Goal: Task Accomplishment & Management: Manage account settings

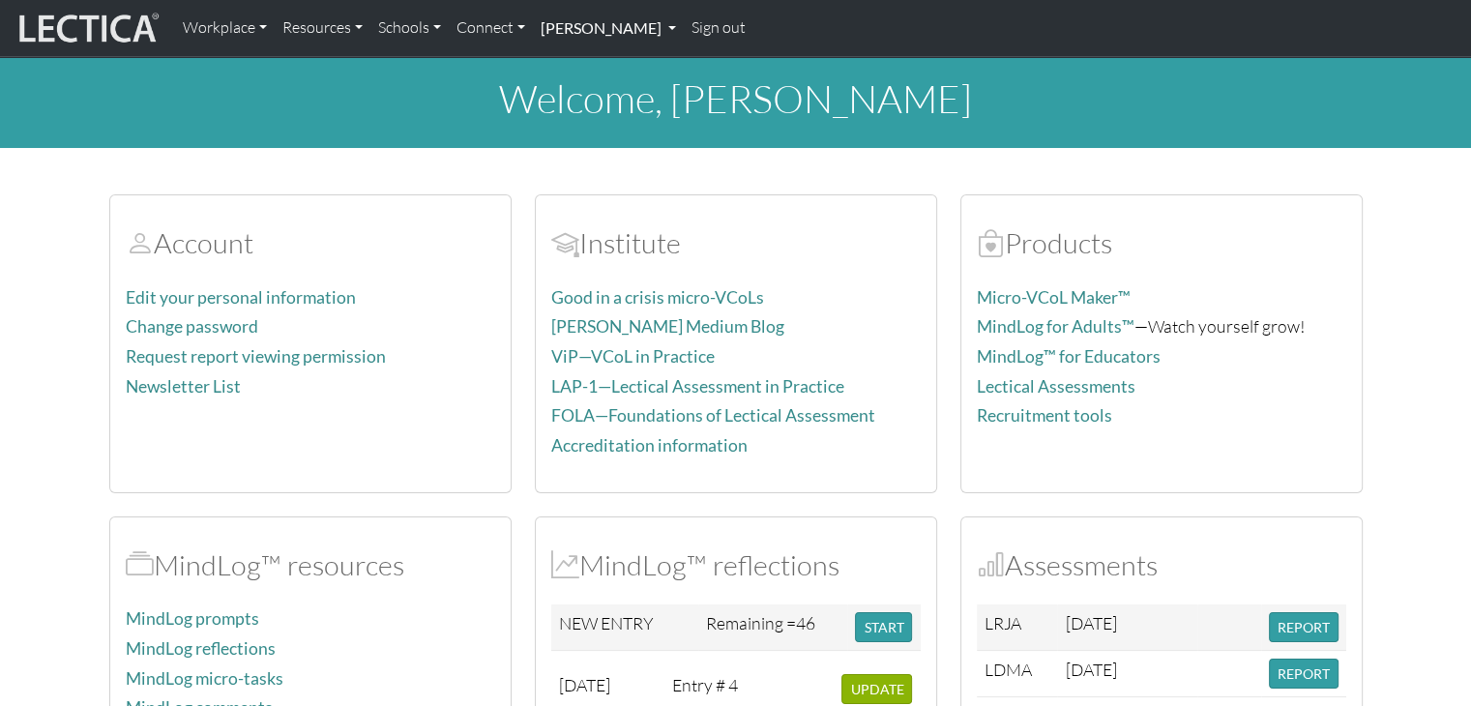
click at [633, 24] on link "[PERSON_NAME]" at bounding box center [608, 28] width 151 height 41
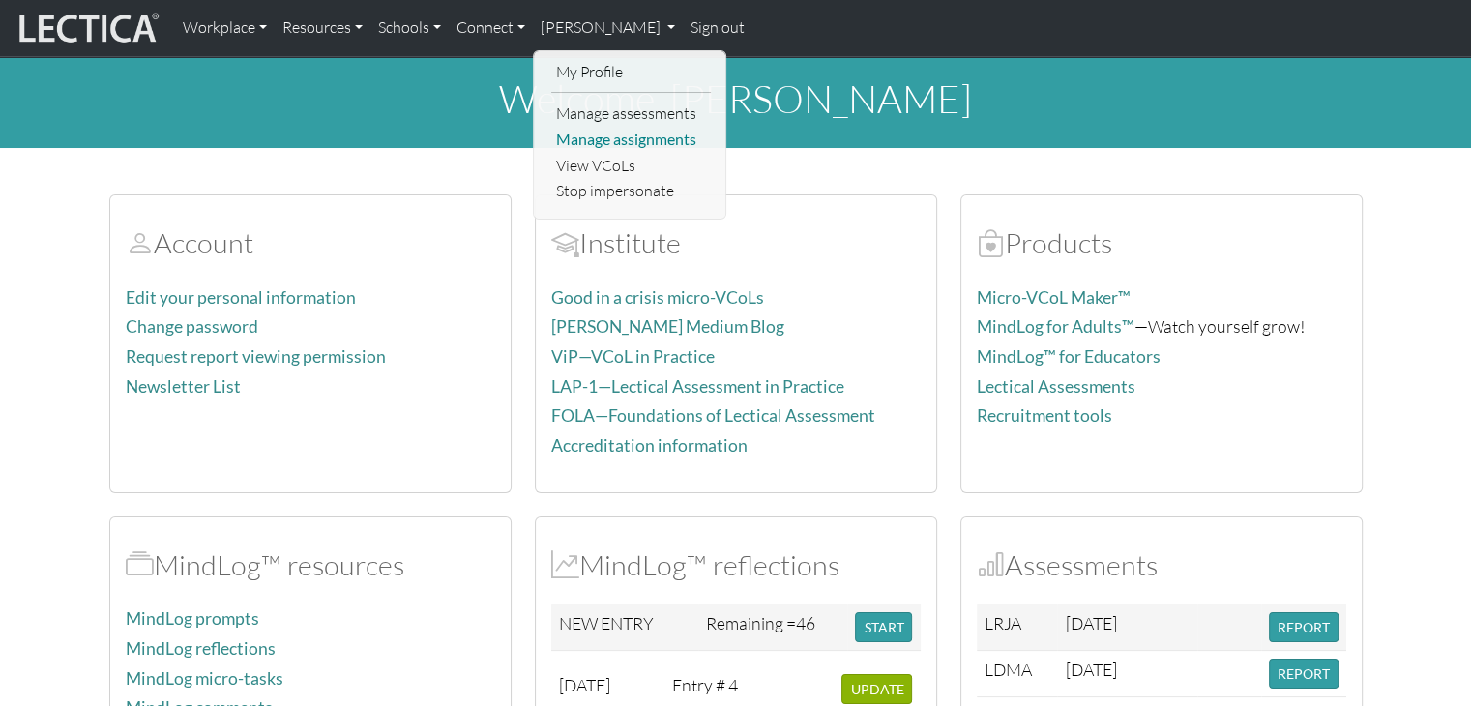
click at [622, 144] on link "Manage assignments" at bounding box center [631, 140] width 160 height 26
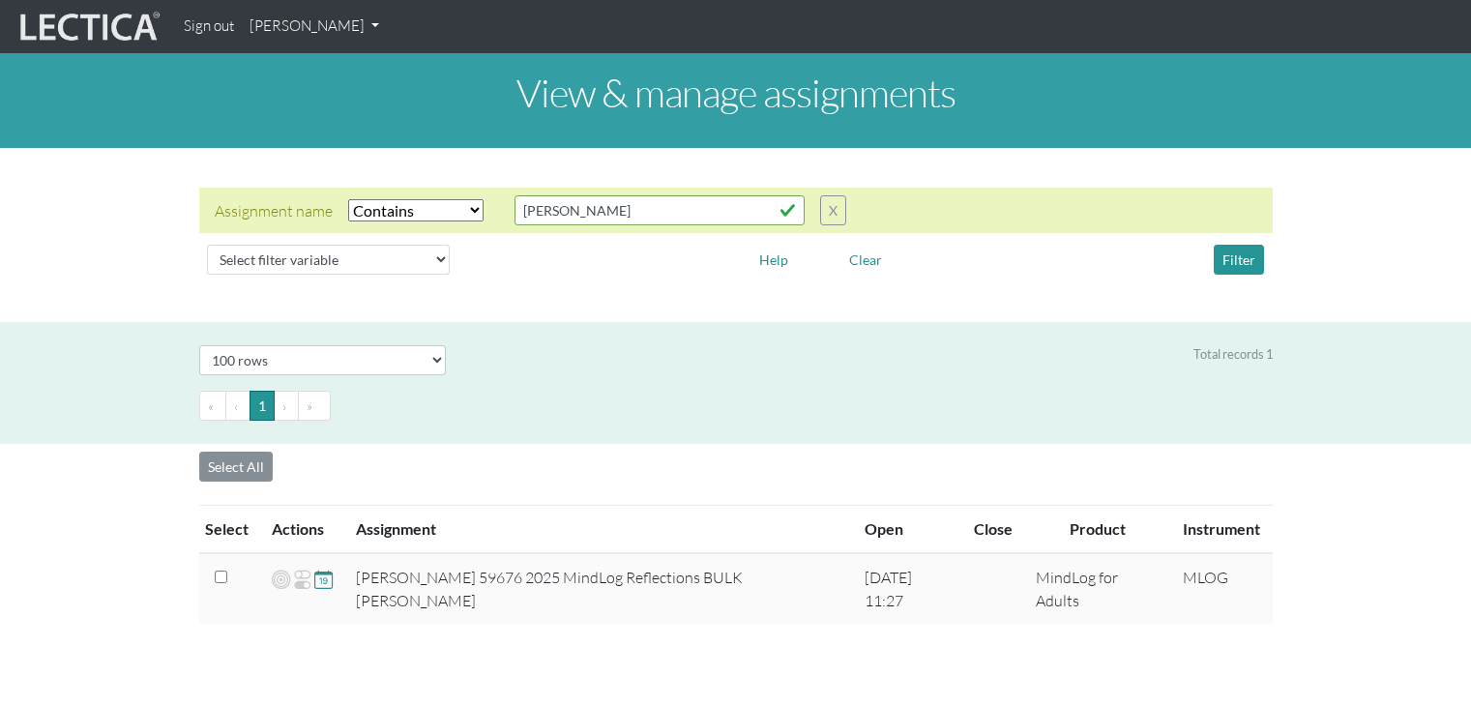
select select "icontains"
select select "100"
drag, startPoint x: 698, startPoint y: 202, endPoint x: 482, endPoint y: 169, distance: 218.1
click at [482, 169] on div "Assignment name Select filter Equals Does not equal Contains Does not contain S…" at bounding box center [735, 234] width 1471 height 143
click at [437, 206] on select "Select filter Equals Does not equal Contains Does not contain Starts with Ends …" at bounding box center [415, 210] width 135 height 22
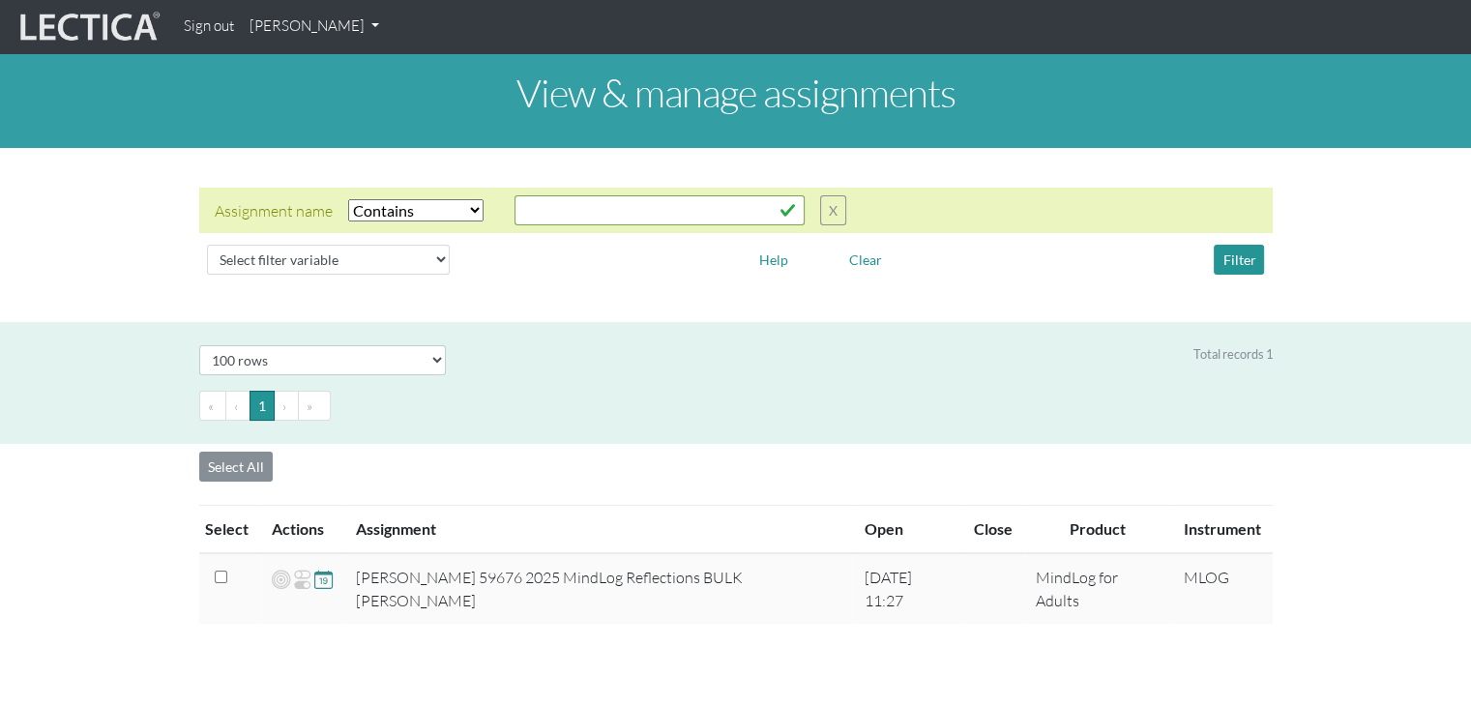
click at [470, 217] on select "Select filter Equals Does not equal Contains Does not contain Starts with Ends …" at bounding box center [415, 210] width 135 height 22
select select
click at [348, 199] on select "Select filter Equals Does not equal Contains Does not contain Starts with Ends …" at bounding box center [415, 210] width 135 height 22
click at [1256, 250] on button "Filter" at bounding box center [1238, 260] width 50 height 30
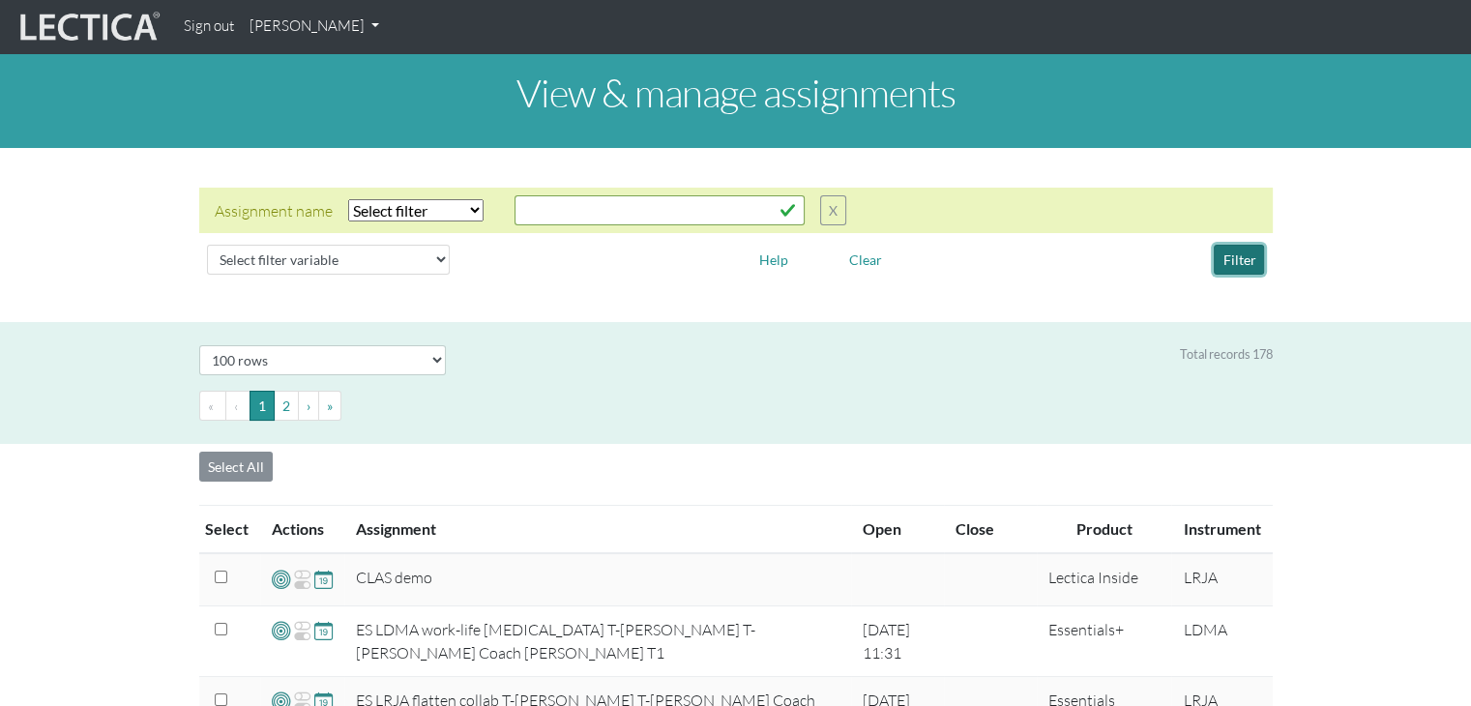
click at [1247, 250] on button "Filter" at bounding box center [1238, 260] width 50 height 30
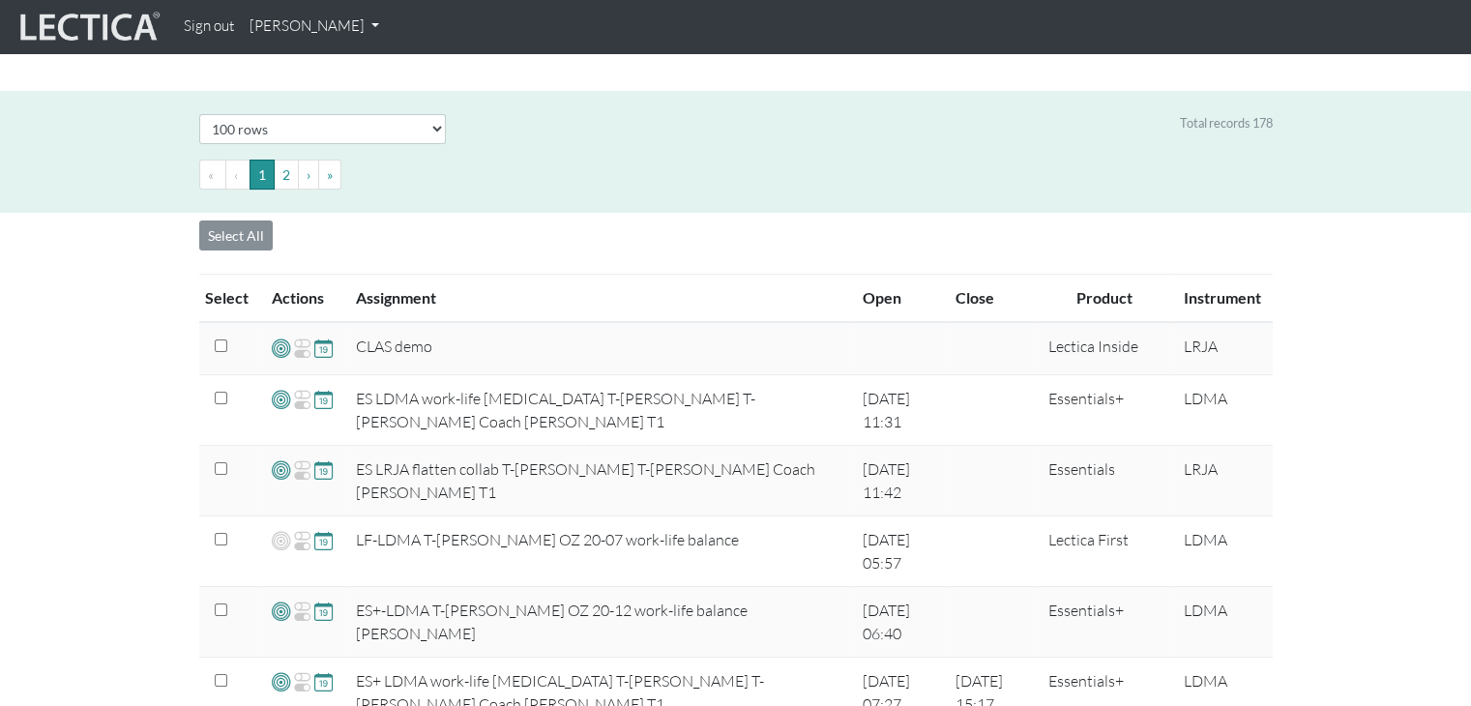
scroll to position [290, 0]
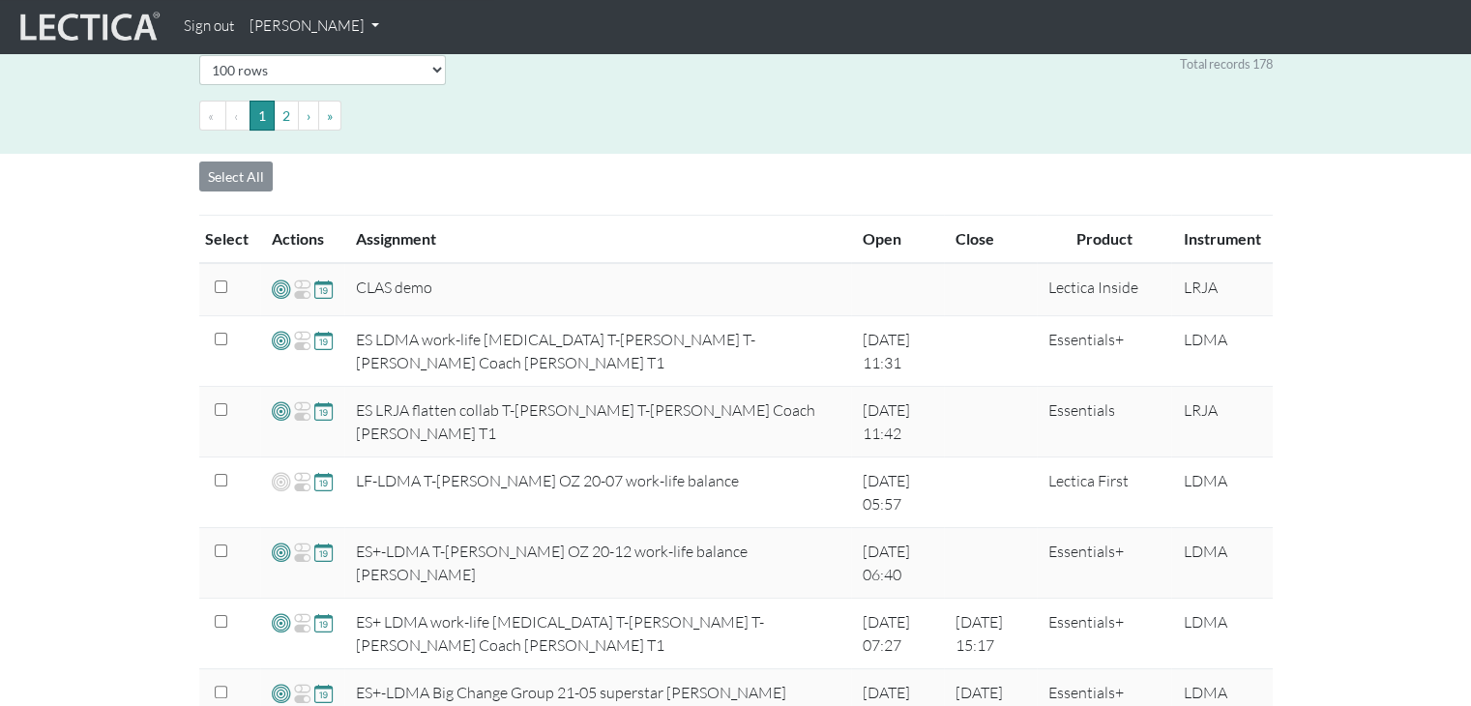
click at [1225, 240] on th "Instrument" at bounding box center [1221, 240] width 101 height 48
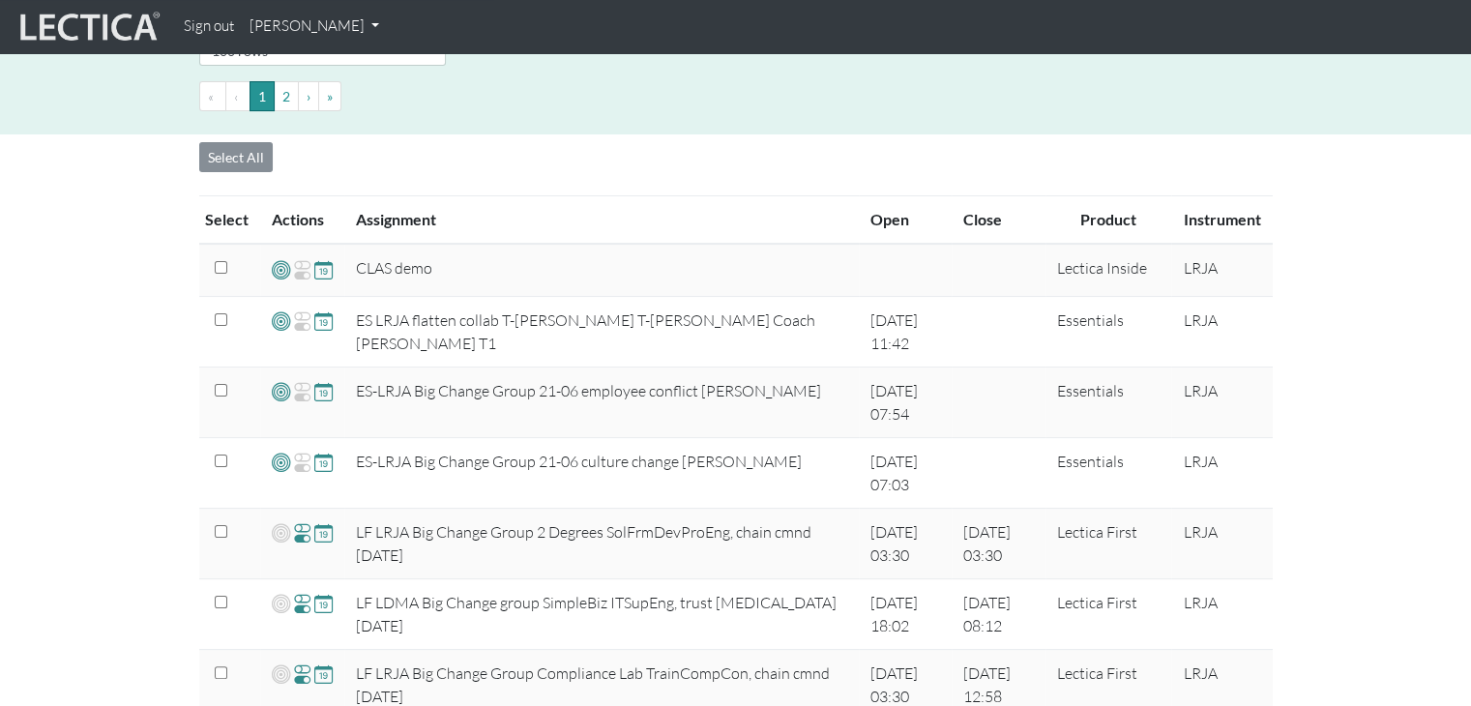
scroll to position [301, 0]
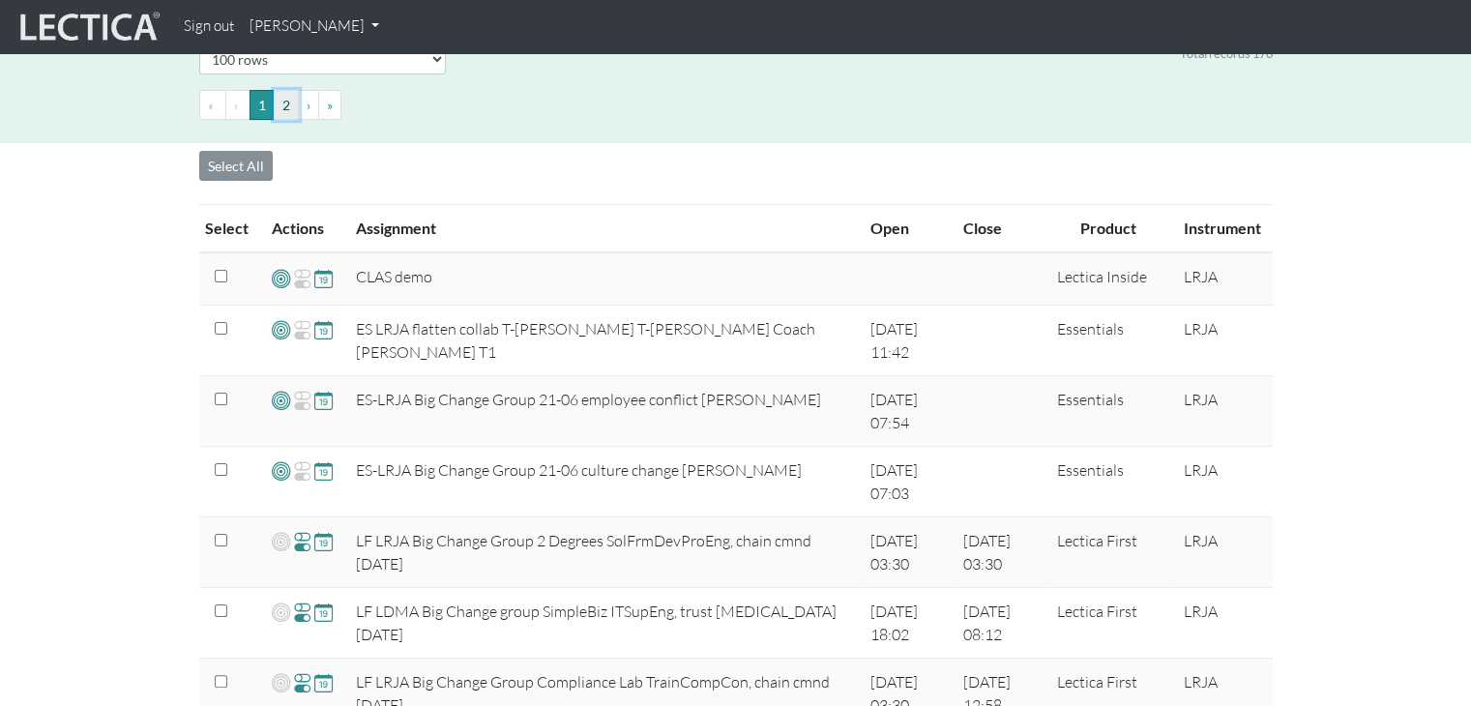
click at [281, 103] on button "2" at bounding box center [286, 105] width 25 height 30
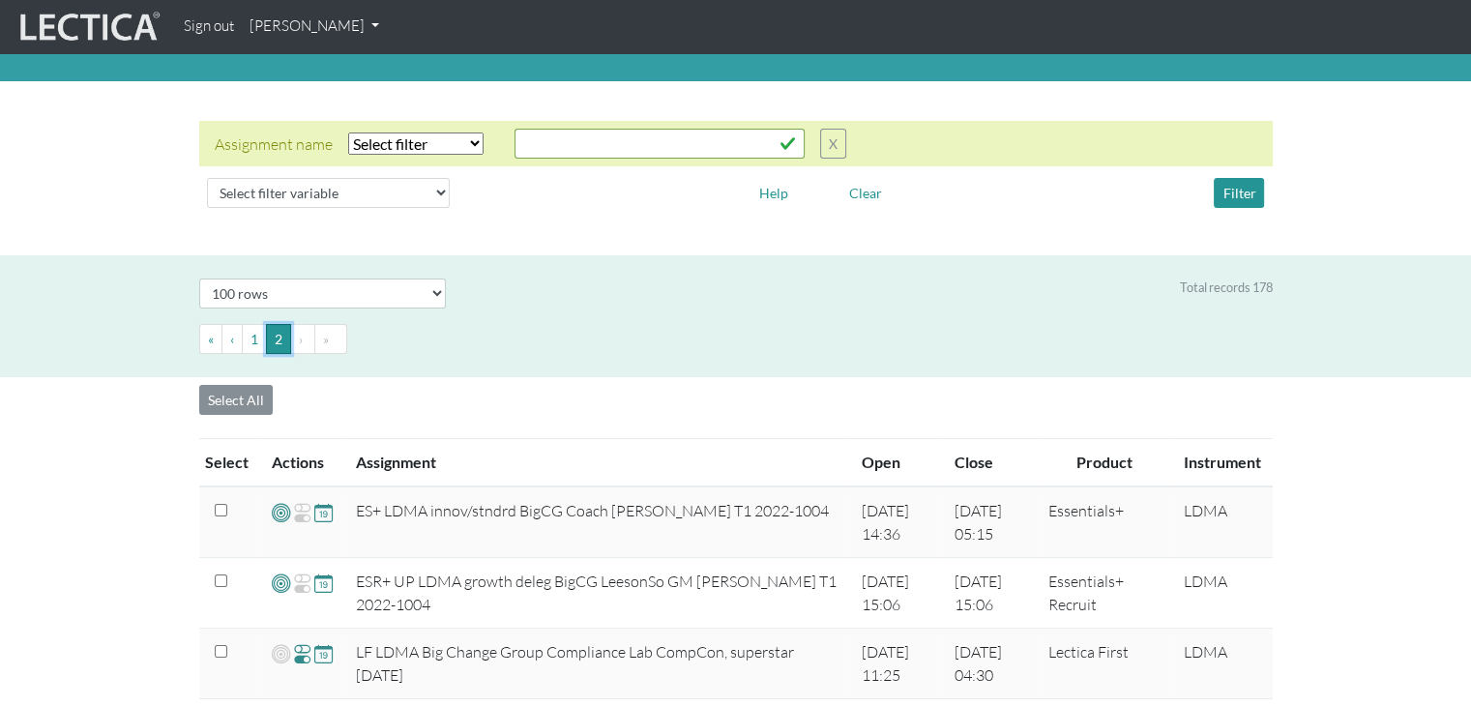
scroll to position [0, 0]
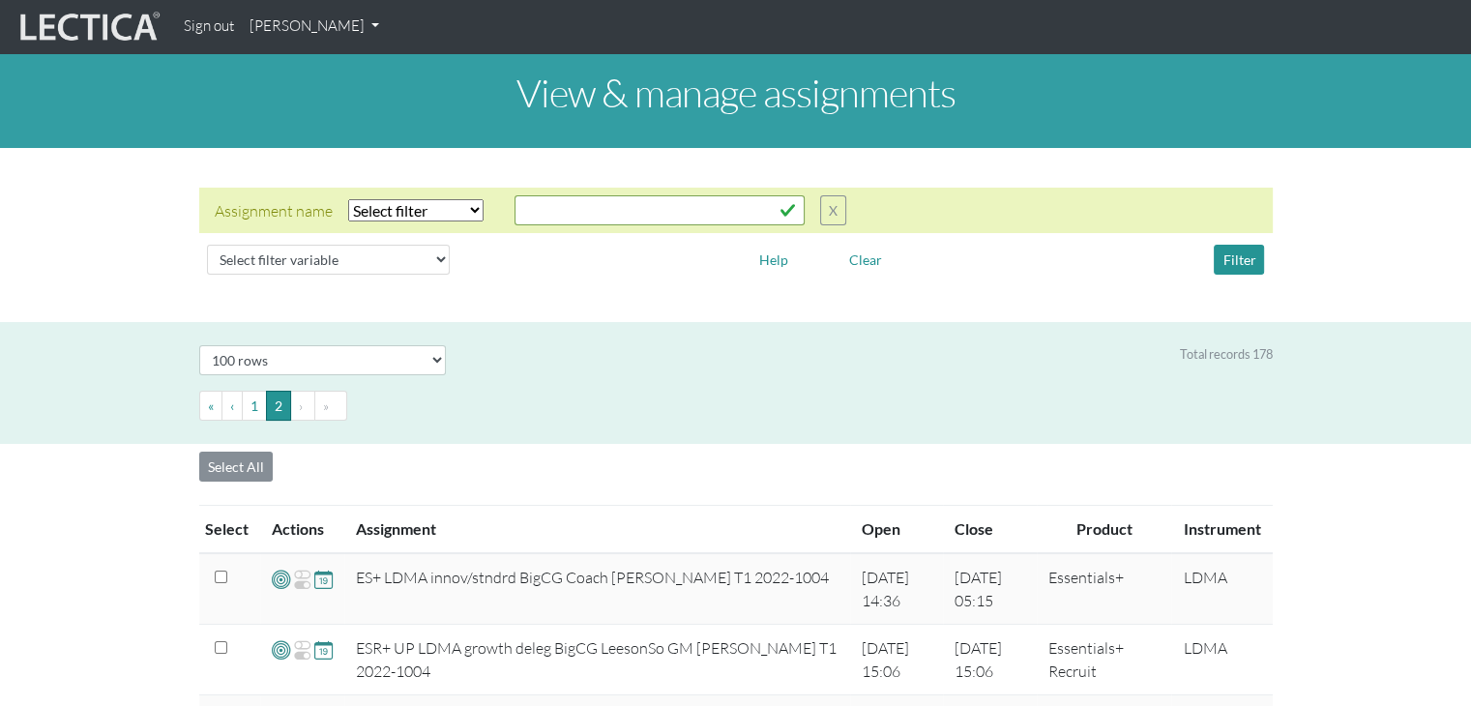
click at [301, 26] on link "[PERSON_NAME]" at bounding box center [314, 27] width 145 height 38
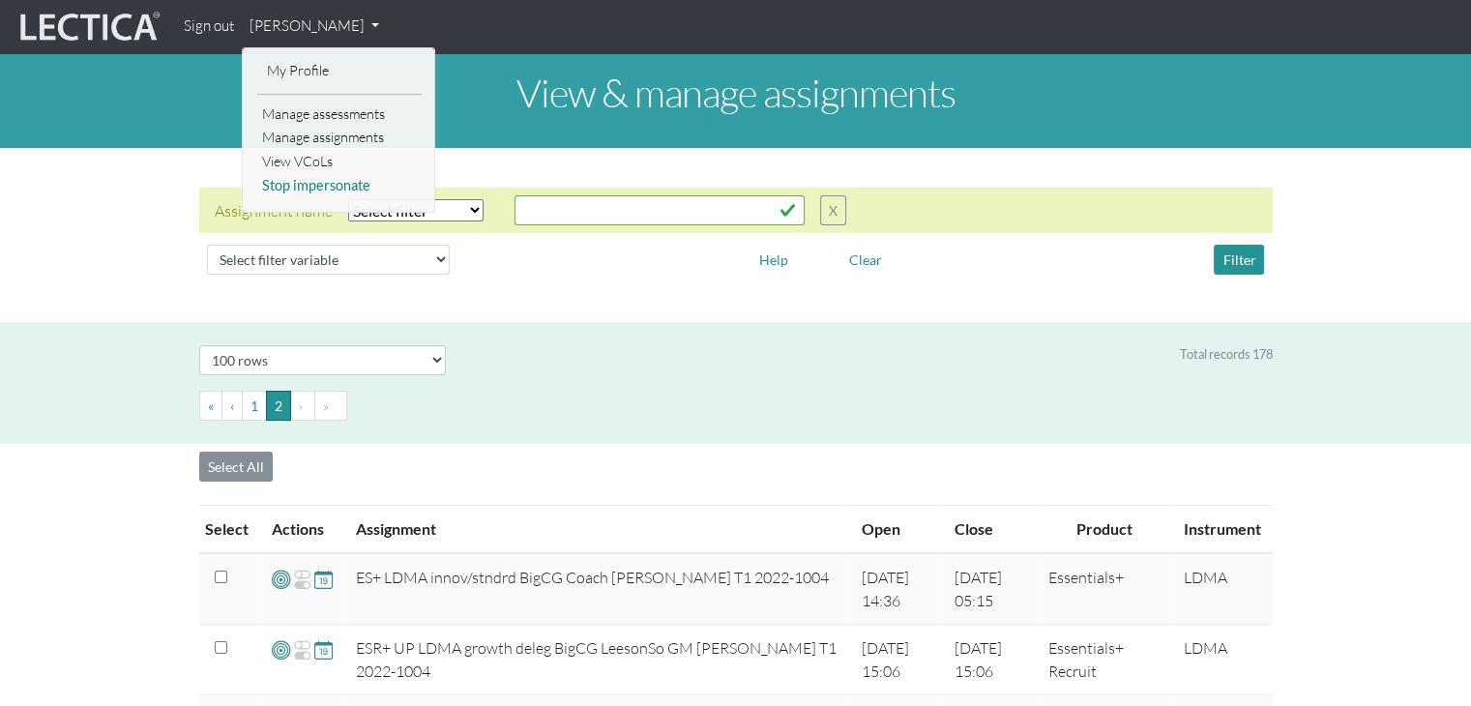
click at [293, 179] on link "Stop impersonate" at bounding box center [339, 186] width 164 height 24
